Goal: Task Accomplishment & Management: Complete application form

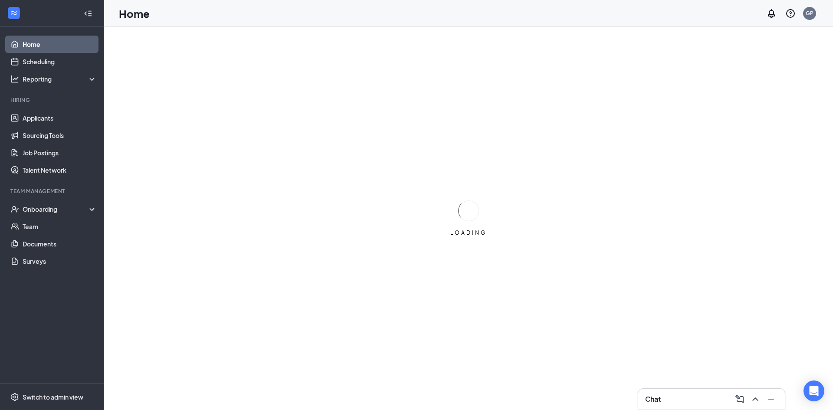
click at [53, 195] on div "Team Management" at bounding box center [52, 190] width 85 height 7
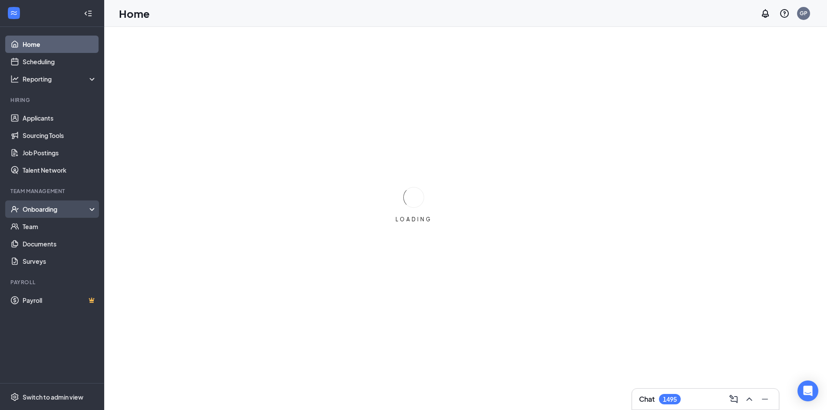
click at [56, 214] on div "Onboarding" at bounding box center [52, 208] width 104 height 17
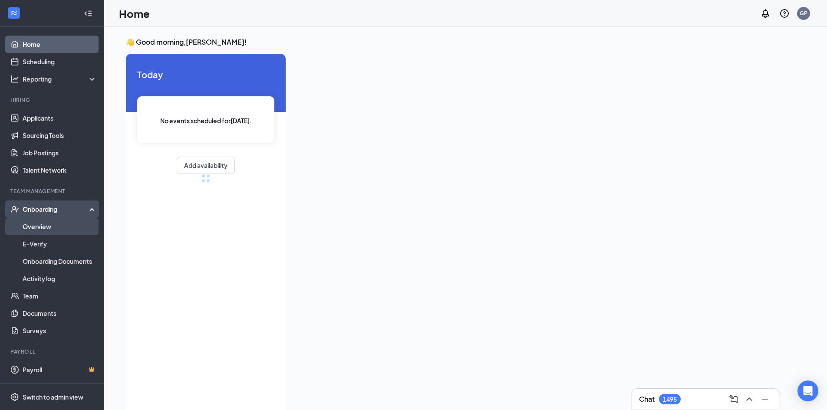
click at [69, 229] on link "Overview" at bounding box center [60, 226] width 74 height 17
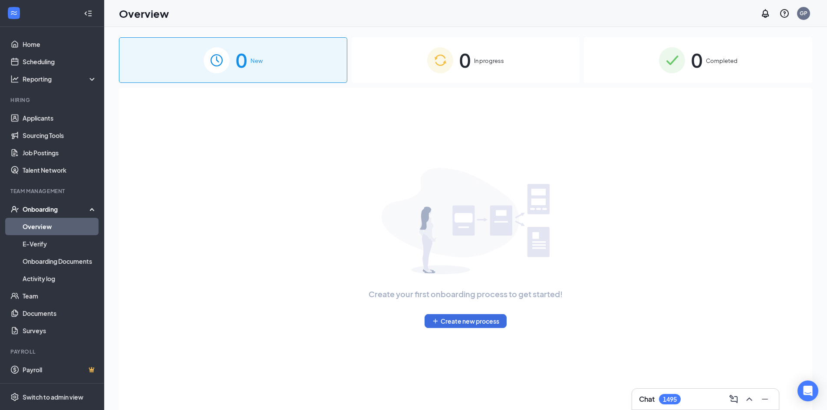
click at [542, 58] on div "0 In progress" at bounding box center [465, 60] width 228 height 46
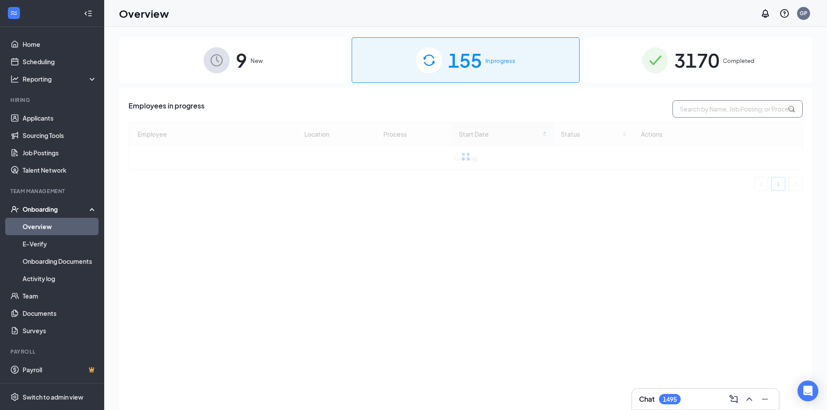
click at [721, 113] on input "text" at bounding box center [737, 108] width 130 height 17
type input "benjamin"
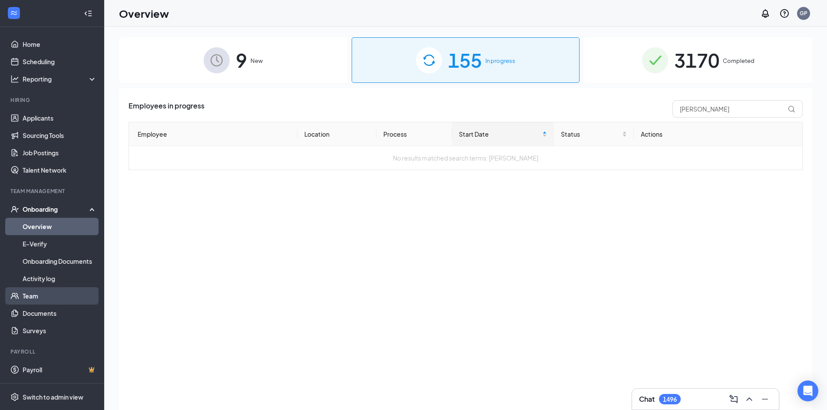
click at [45, 300] on link "Team" at bounding box center [60, 295] width 74 height 17
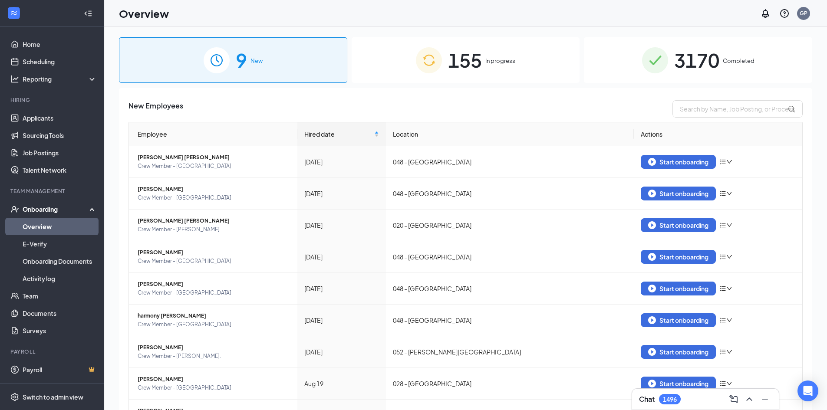
click at [708, 70] on span "3170" at bounding box center [696, 60] width 45 height 30
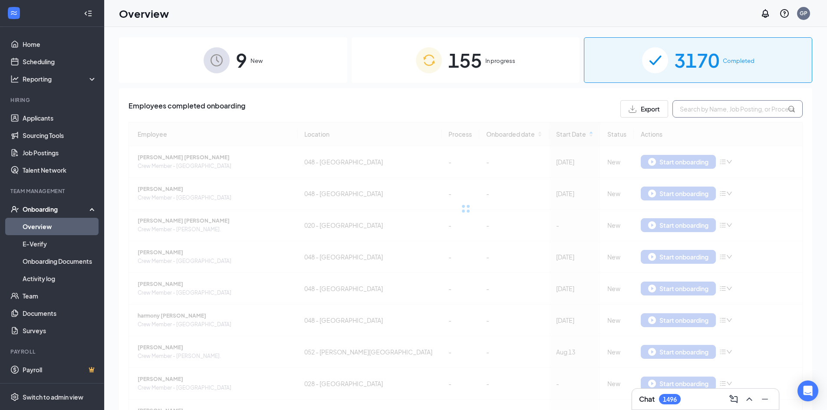
click at [705, 103] on input "text" at bounding box center [737, 108] width 130 height 17
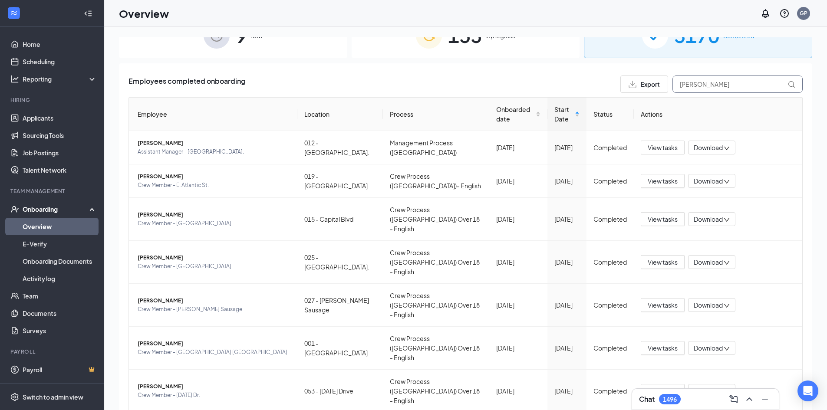
scroll to position [23, 0]
type input "shaw"
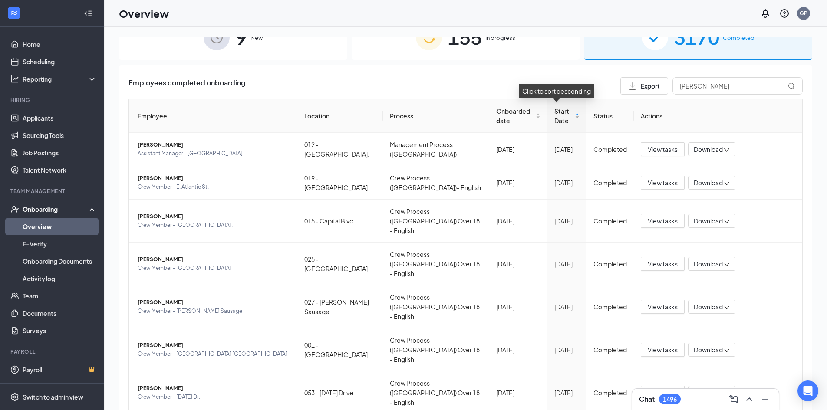
click at [572, 118] on div "Start Date" at bounding box center [566, 115] width 25 height 19
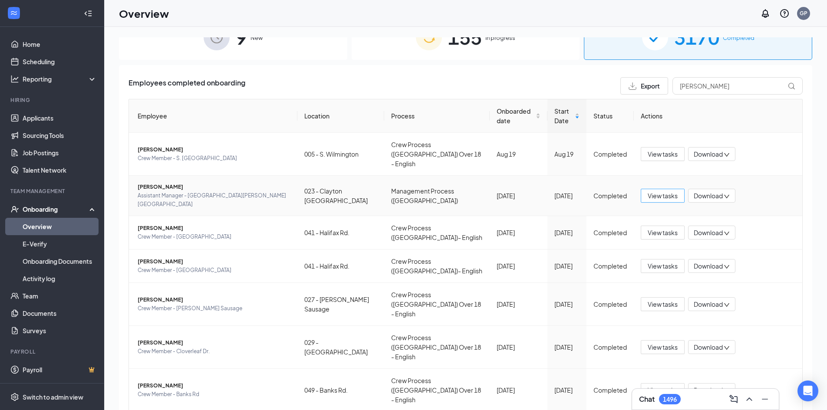
click at [649, 191] on span "View tasks" at bounding box center [662, 196] width 30 height 10
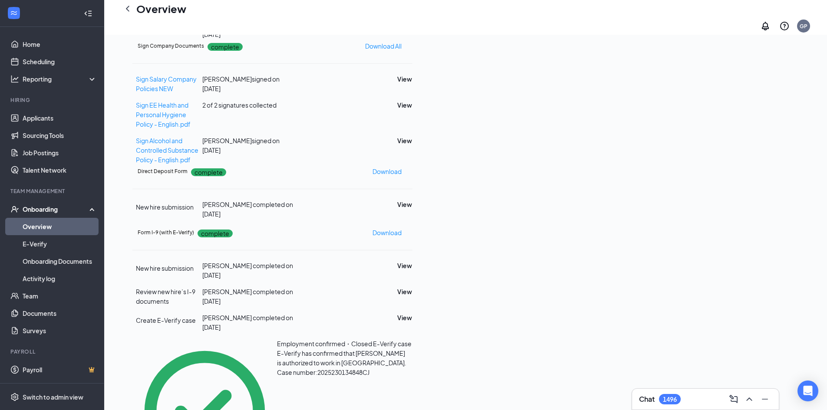
scroll to position [217, 0]
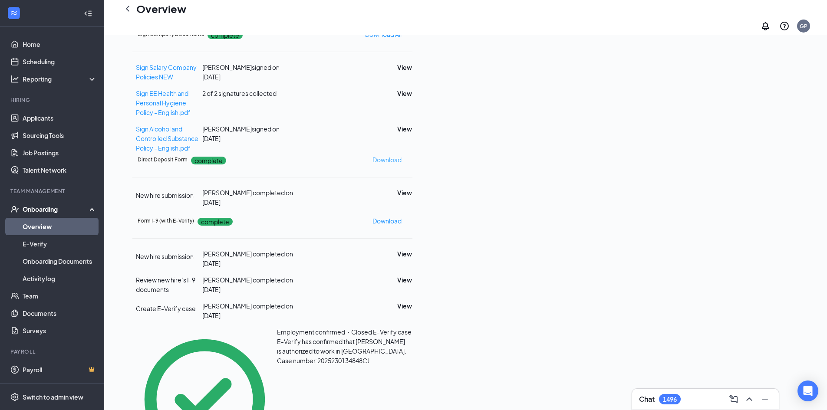
click at [401, 164] on p "Download" at bounding box center [386, 160] width 29 height 10
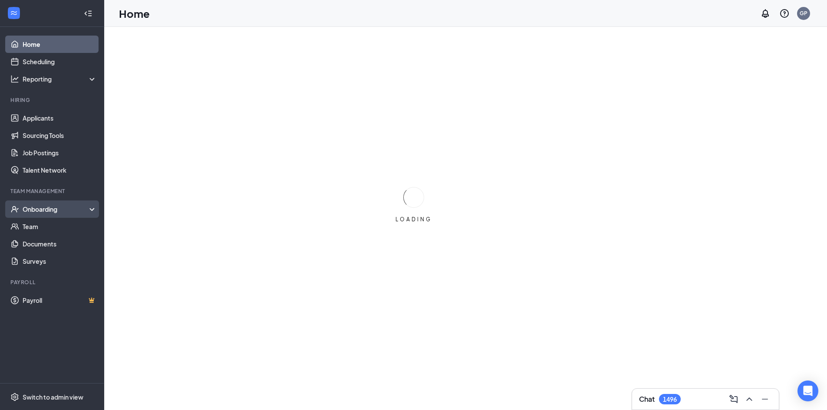
click at [73, 211] on div "Onboarding" at bounding box center [56, 209] width 67 height 9
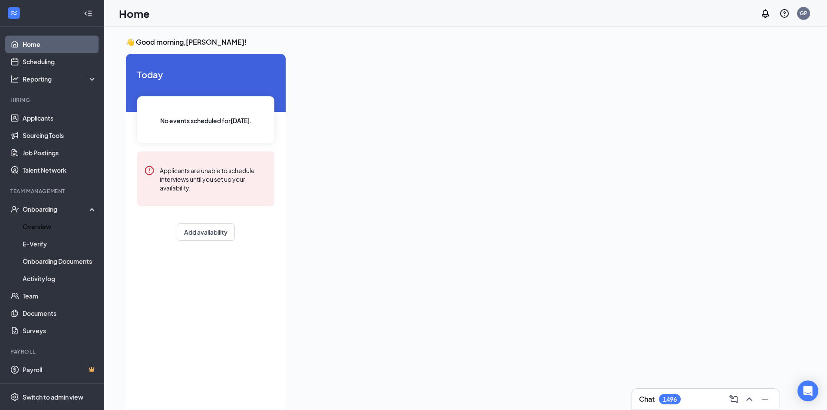
drag, startPoint x: 74, startPoint y: 231, endPoint x: 208, endPoint y: 216, distance: 135.4
click at [73, 231] on link "Overview" at bounding box center [60, 226] width 74 height 17
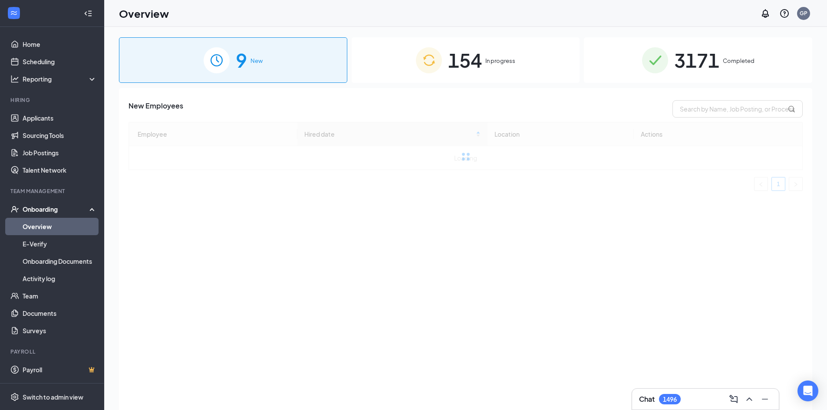
click at [535, 80] on div "154 In progress" at bounding box center [465, 60] width 228 height 46
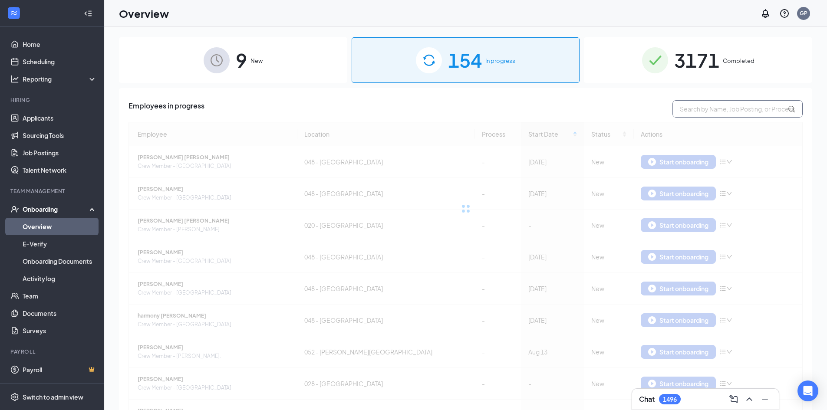
click at [761, 106] on input "text" at bounding box center [737, 108] width 130 height 17
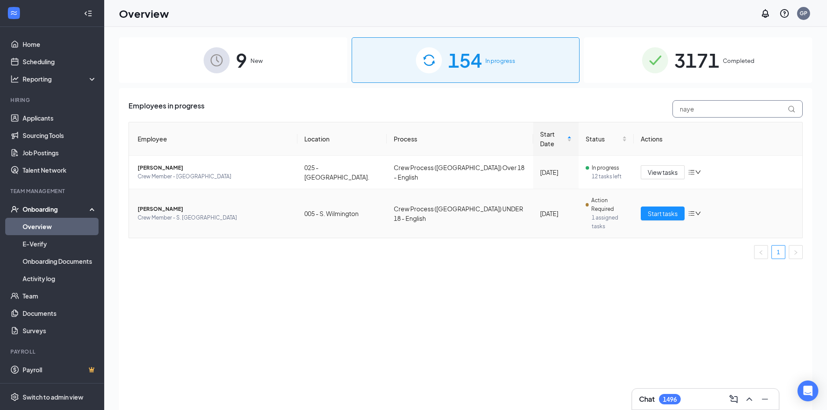
type input "naye"
click at [223, 205] on span "[PERSON_NAME]" at bounding box center [214, 209] width 153 height 9
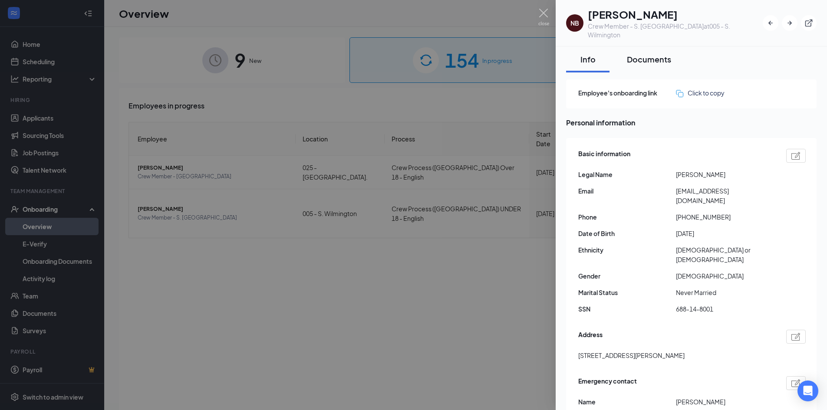
click at [671, 58] on button "Documents" at bounding box center [649, 59] width 62 height 26
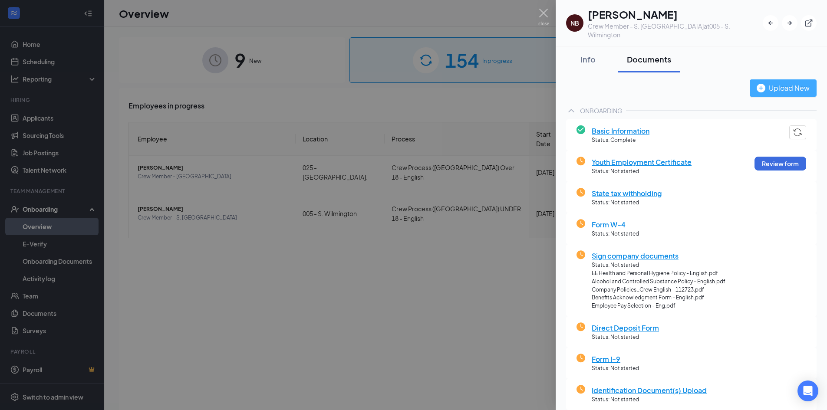
click at [754, 86] on button "Upload New" at bounding box center [782, 87] width 67 height 17
click at [778, 82] on div "Upload New" at bounding box center [782, 87] width 53 height 11
click at [755, 157] on button "Review form" at bounding box center [780, 164] width 52 height 14
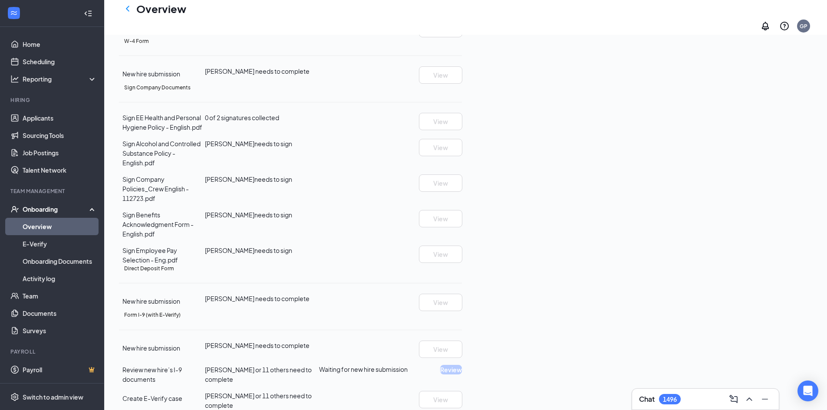
scroll to position [235, 0]
